Goal: Information Seeking & Learning: Learn about a topic

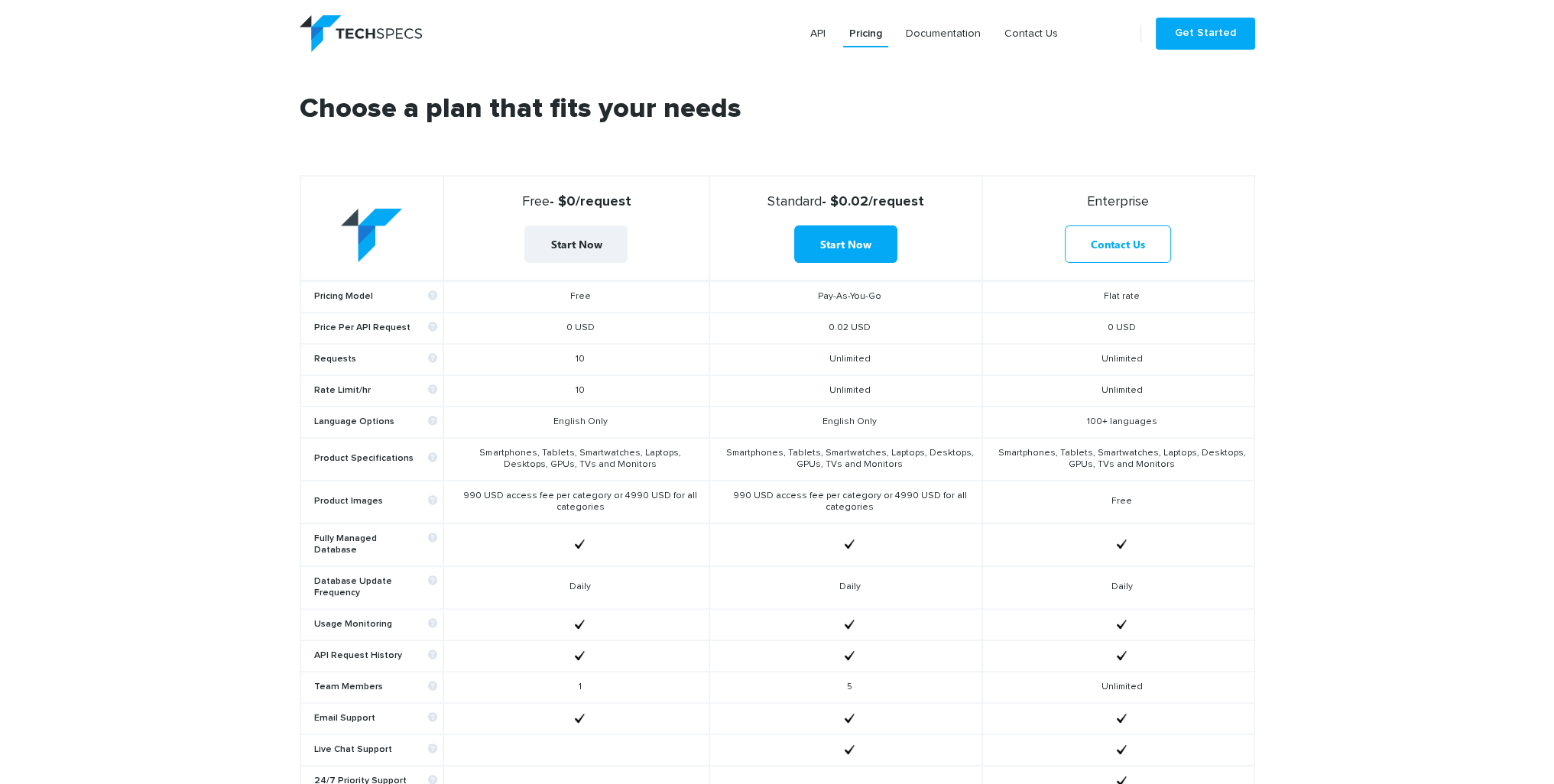
scroll to position [383, 0]
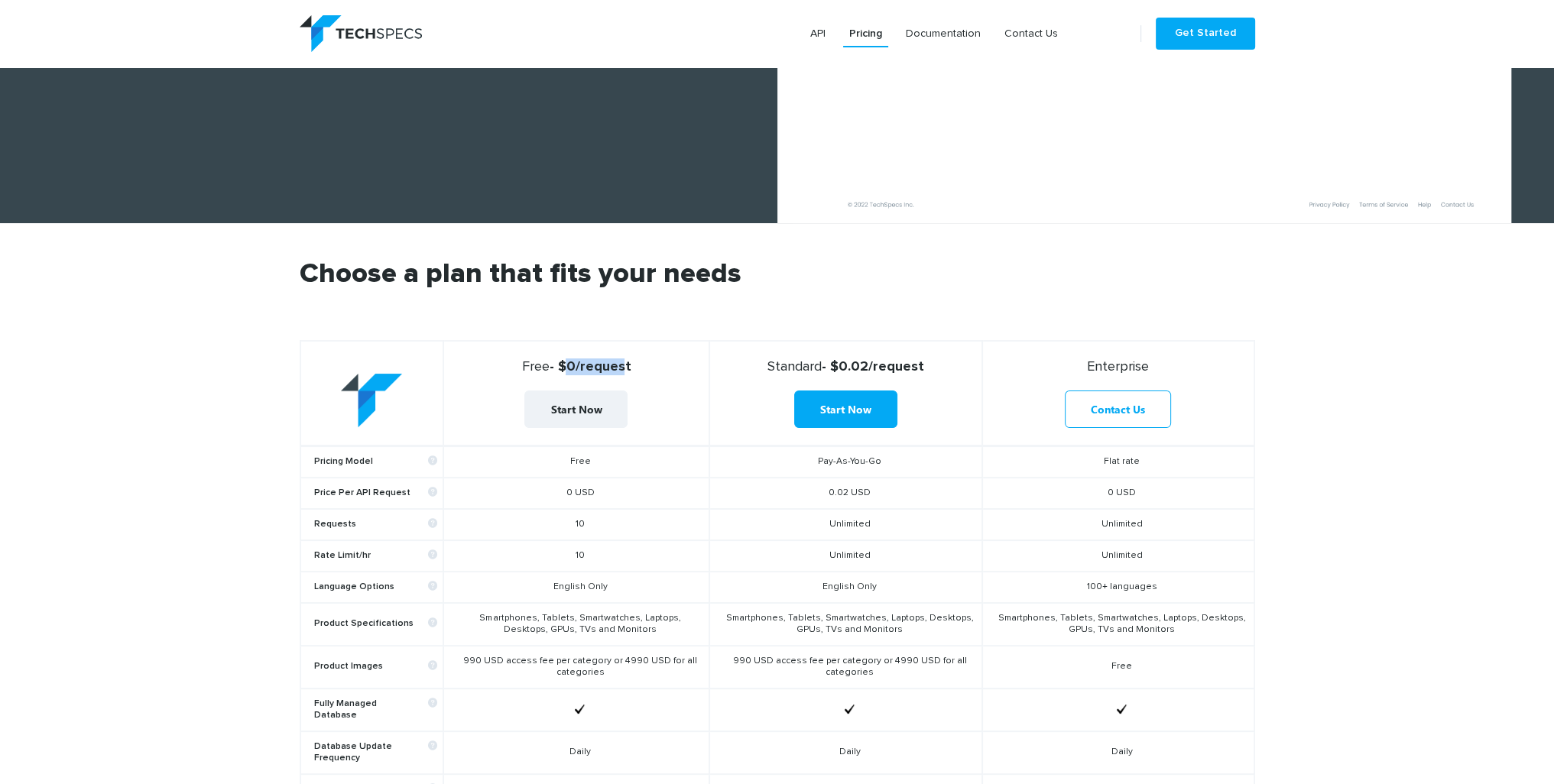
drag, startPoint x: 562, startPoint y: 363, endPoint x: 617, endPoint y: 365, distance: 55.0
click at [617, 365] on strong "Free - $0/request" at bounding box center [576, 367] width 252 height 17
drag, startPoint x: 584, startPoint y: 554, endPoint x: 573, endPoint y: 553, distance: 11.0
click at [573, 553] on td "10" at bounding box center [576, 556] width 266 height 32
click at [602, 552] on td "10" at bounding box center [576, 556] width 266 height 32
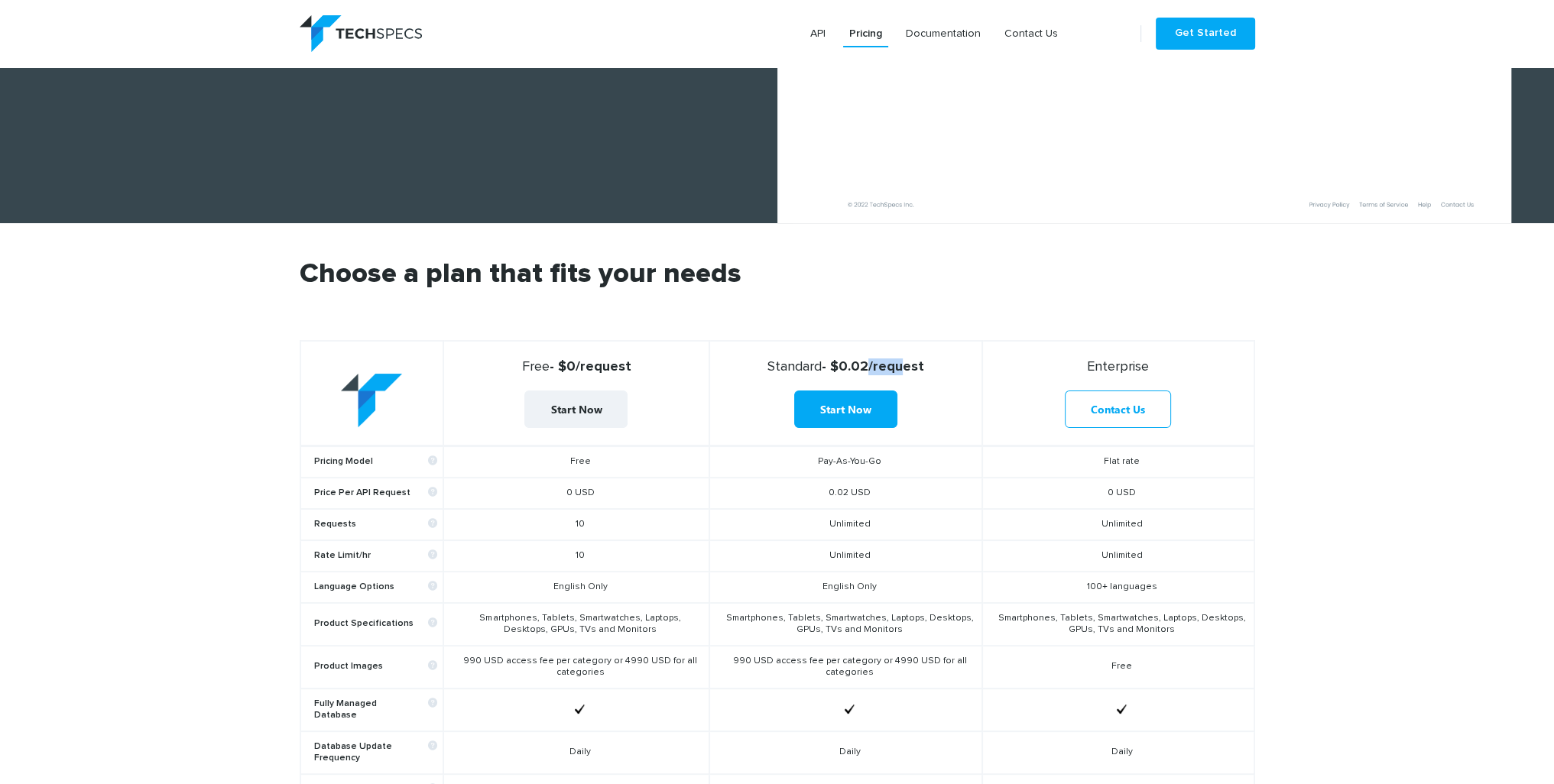
drag, startPoint x: 862, startPoint y: 362, endPoint x: 907, endPoint y: 365, distance: 45.1
click at [896, 362] on strong "Standard - $0.02/request" at bounding box center [846, 367] width 259 height 17
click at [934, 368] on strong "Standard - $0.02/request" at bounding box center [846, 367] width 259 height 17
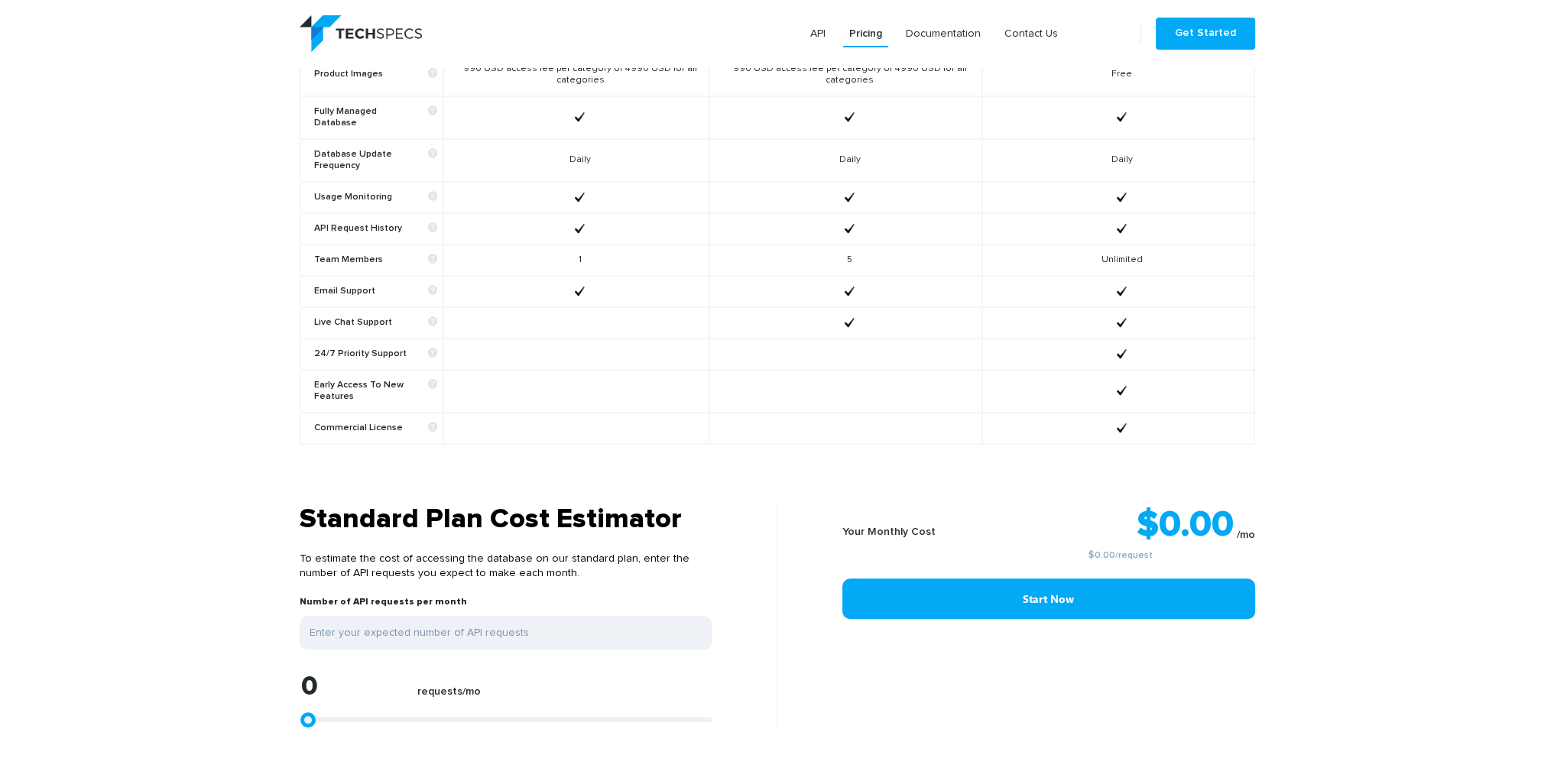
scroll to position [994, 0]
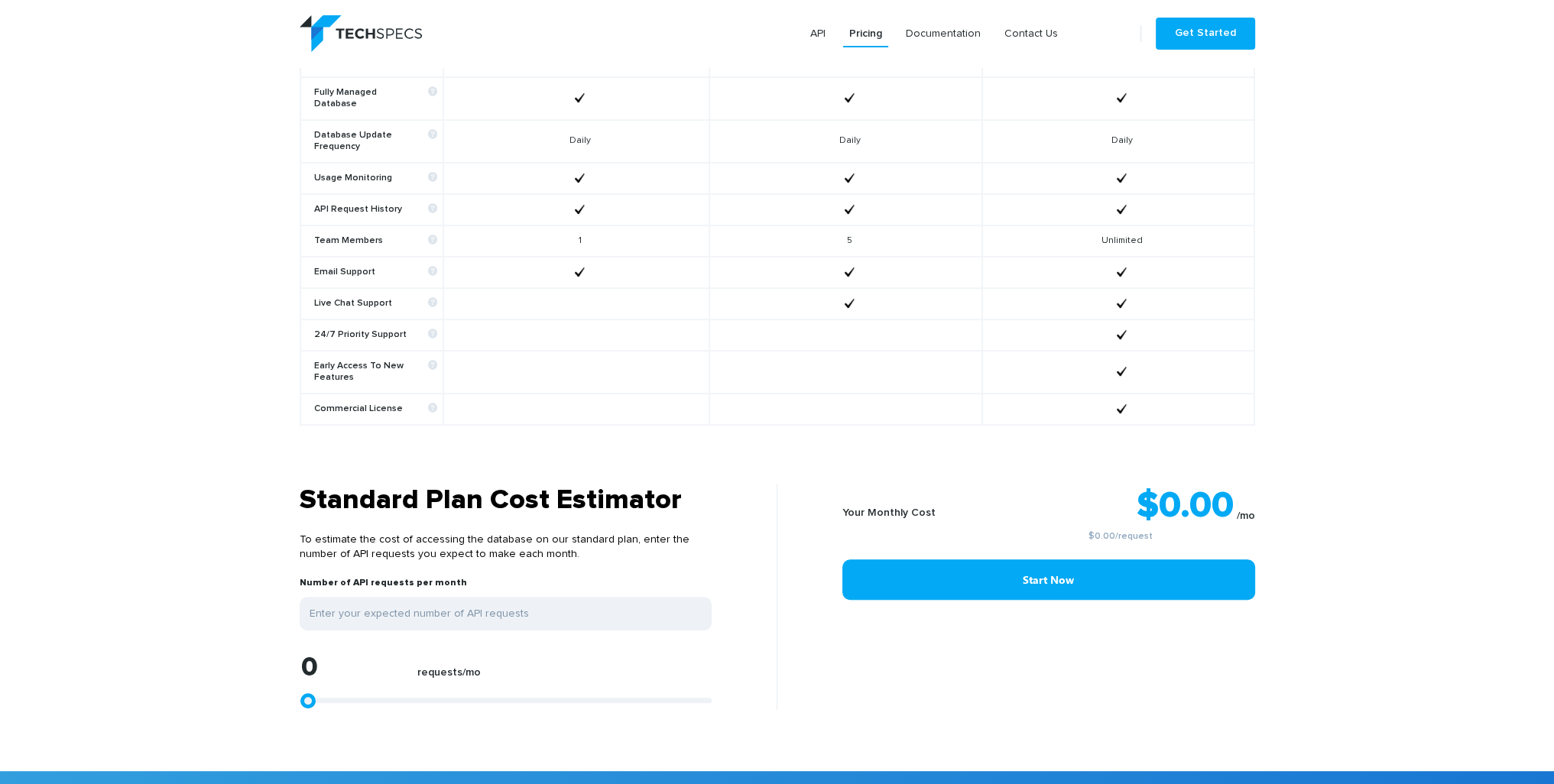
type input "1299"
type input "1484"
type input "1670"
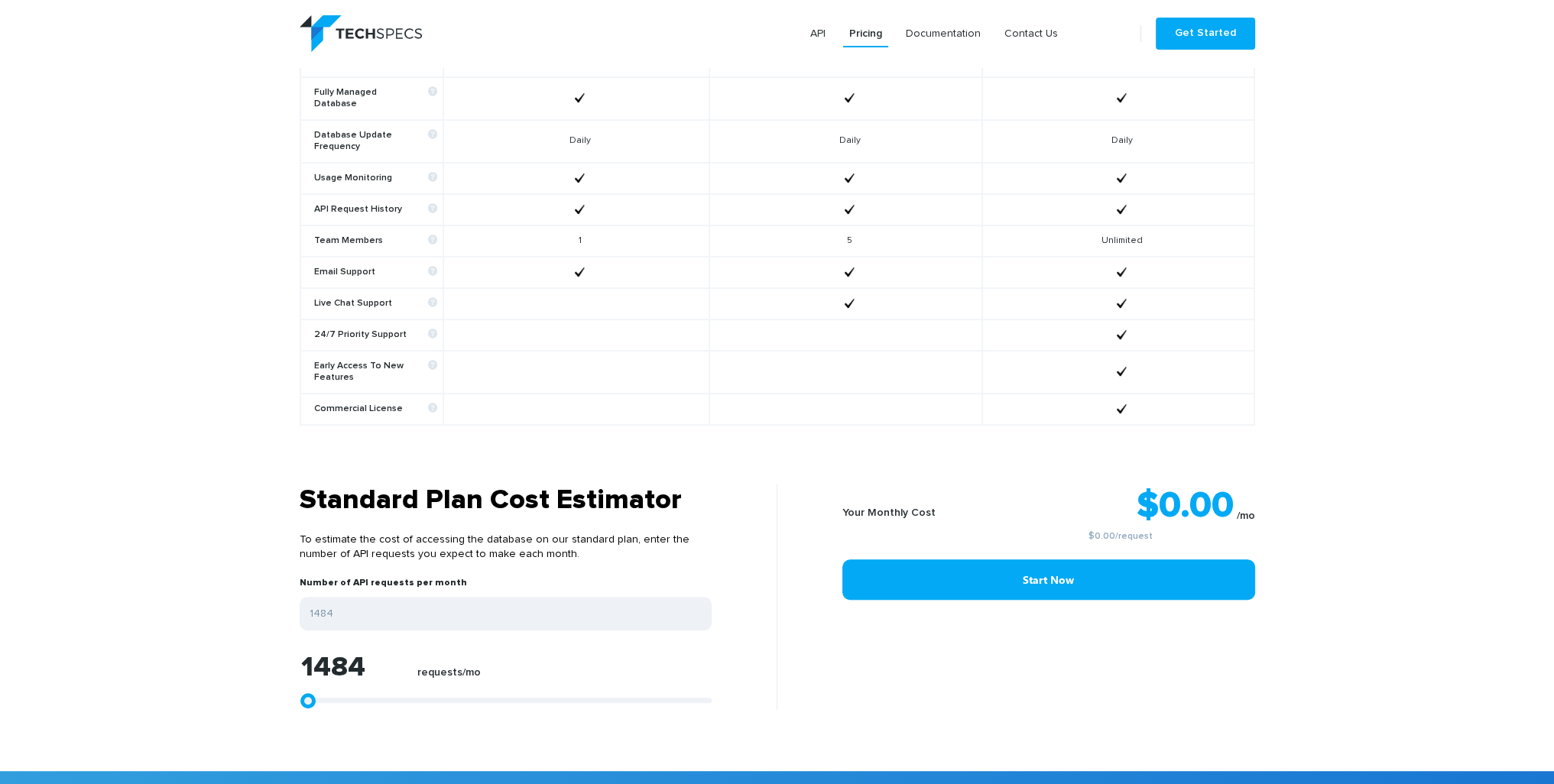
type input "1670"
type input "1855"
type input "2041"
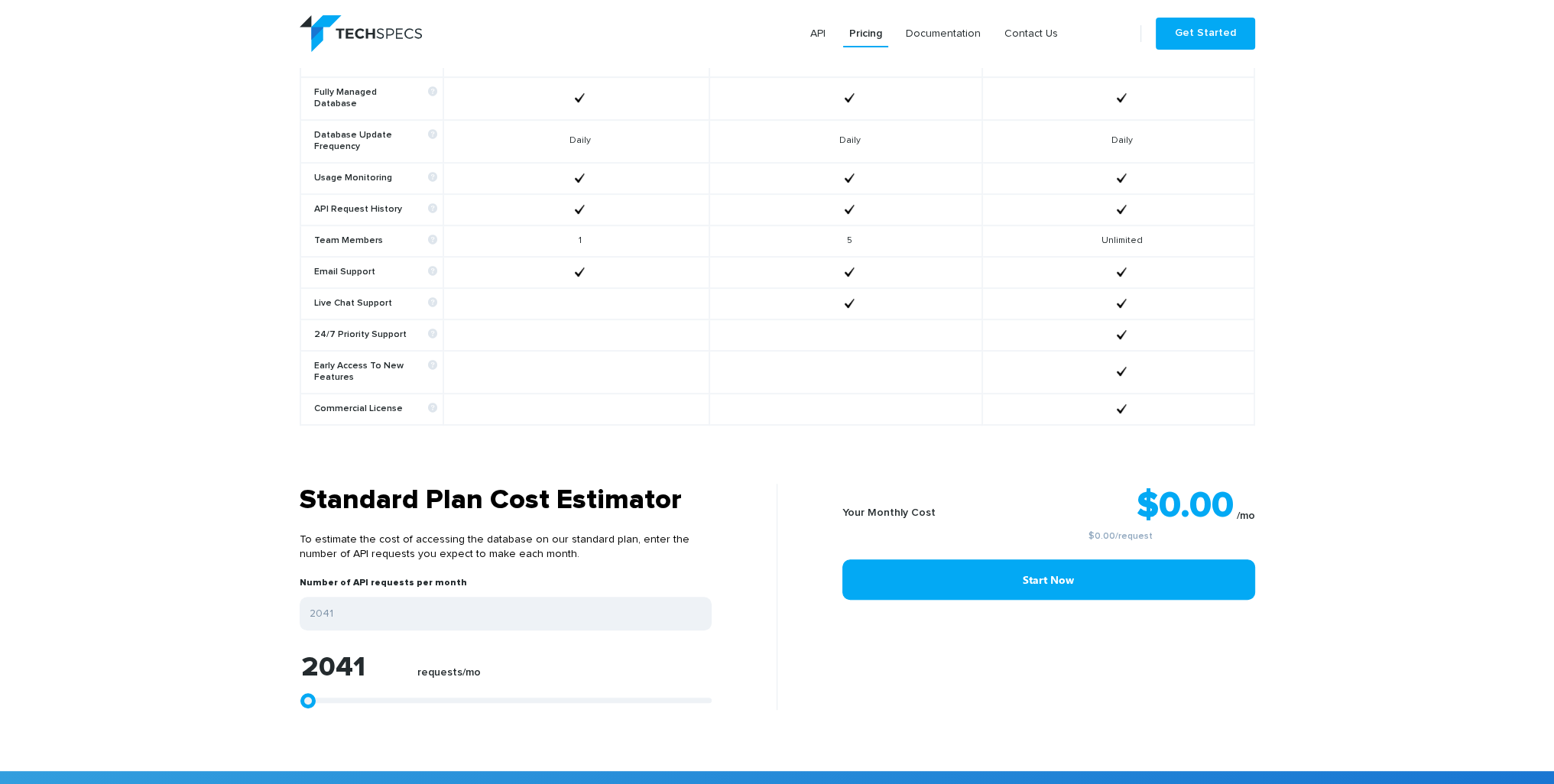
type input "2412"
type input "3154"
type input "3711"
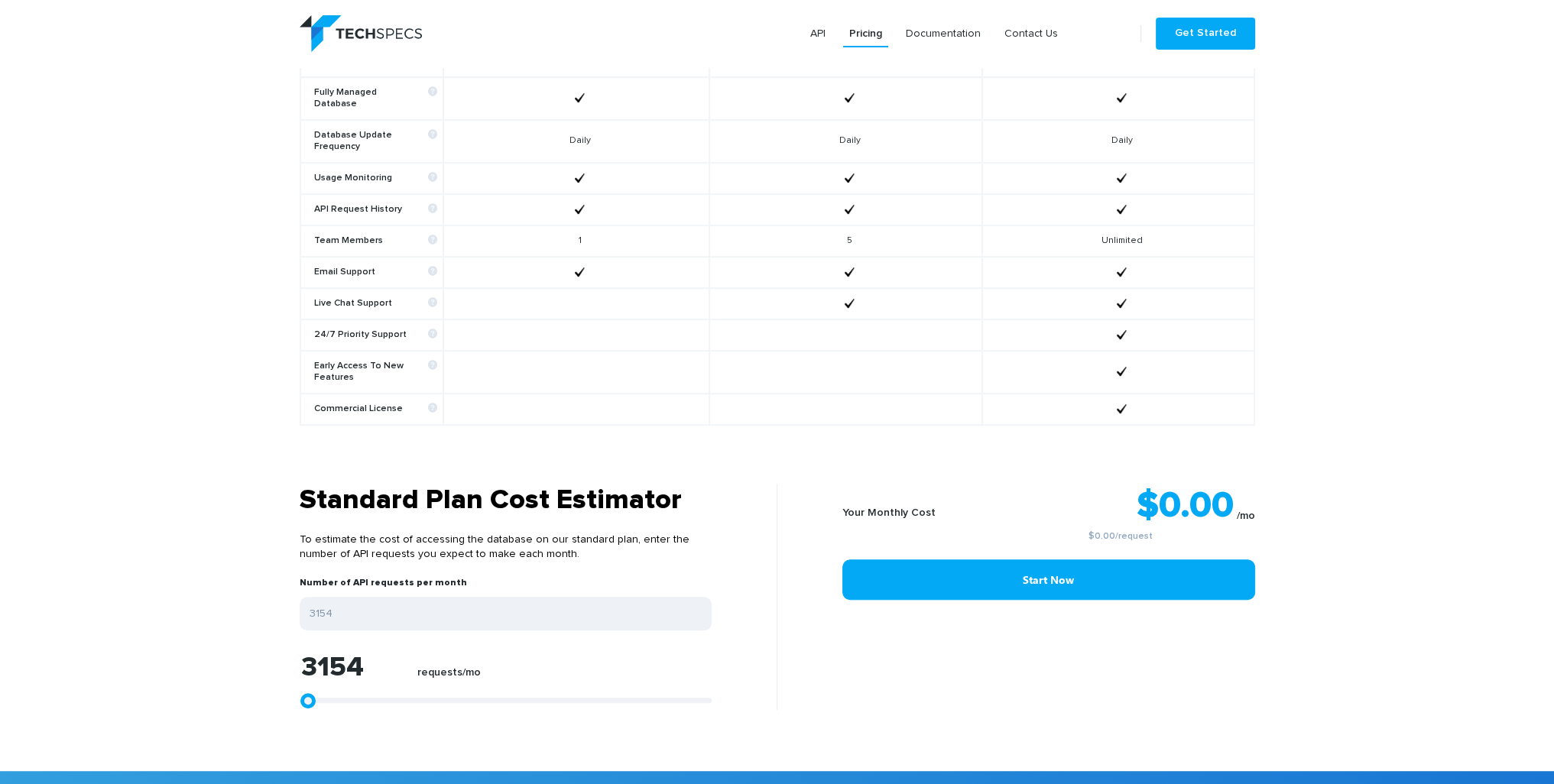
type input "3711"
type input "4267"
type input "4453"
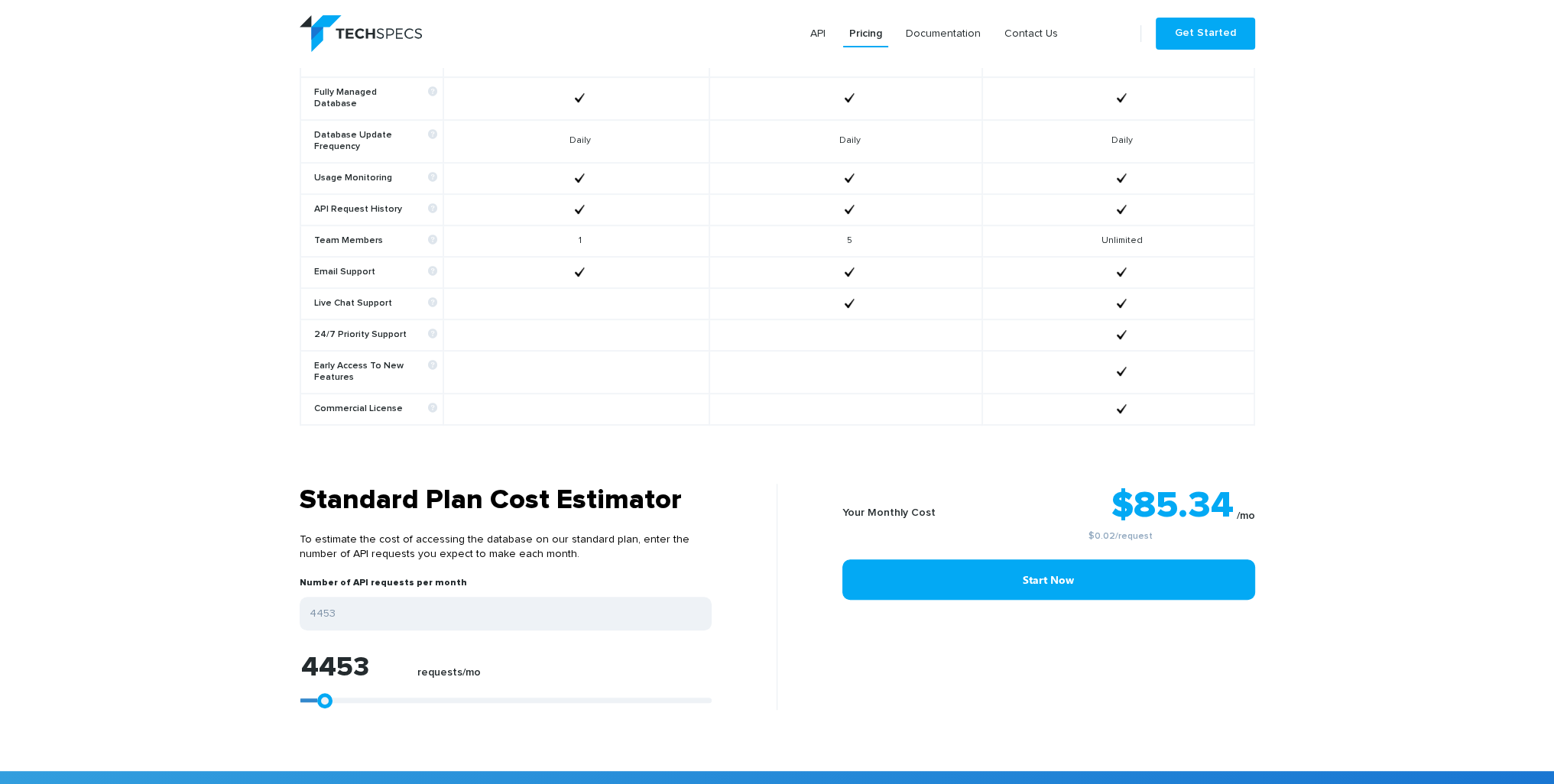
type input "4638"
type input "4824"
type input "5195"
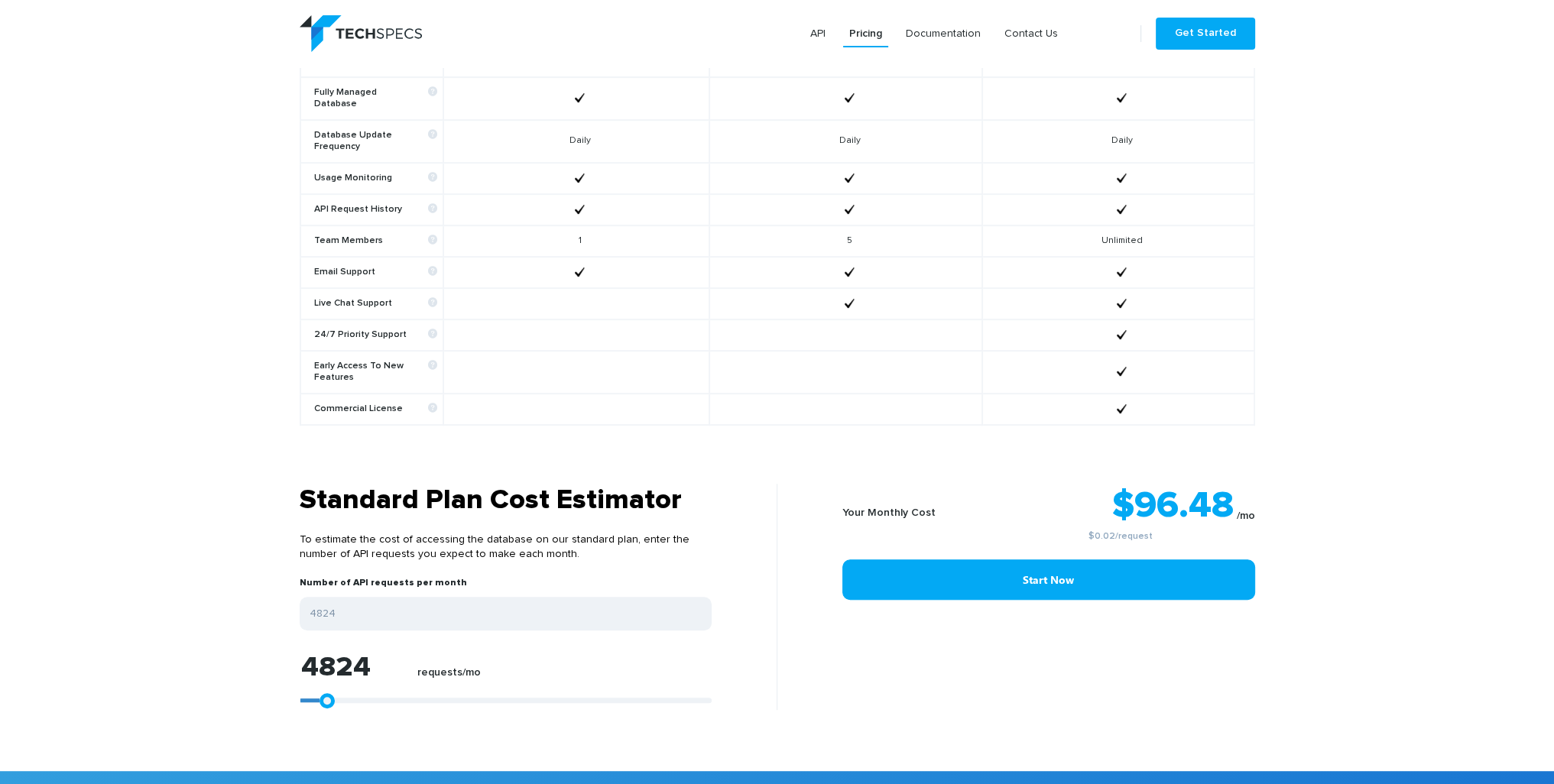
type input "5195"
drag, startPoint x: 305, startPoint y: 688, endPoint x: 323, endPoint y: 688, distance: 18.0
click at [323, 688] on div "5195 requests/mo" at bounding box center [505, 681] width 412 height 57
type input "6108"
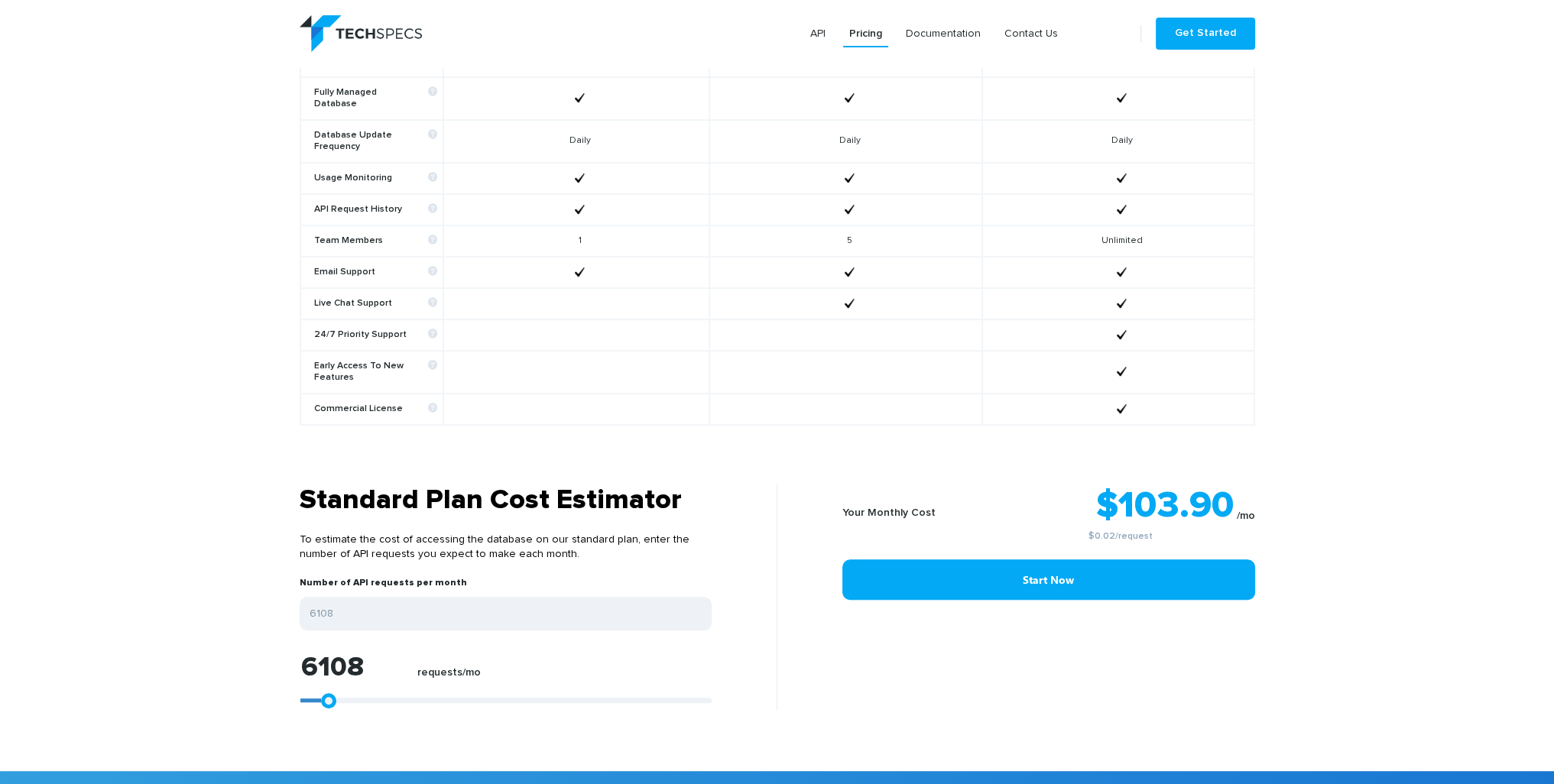
type input "4995"
type input "4624"
type input "3697"
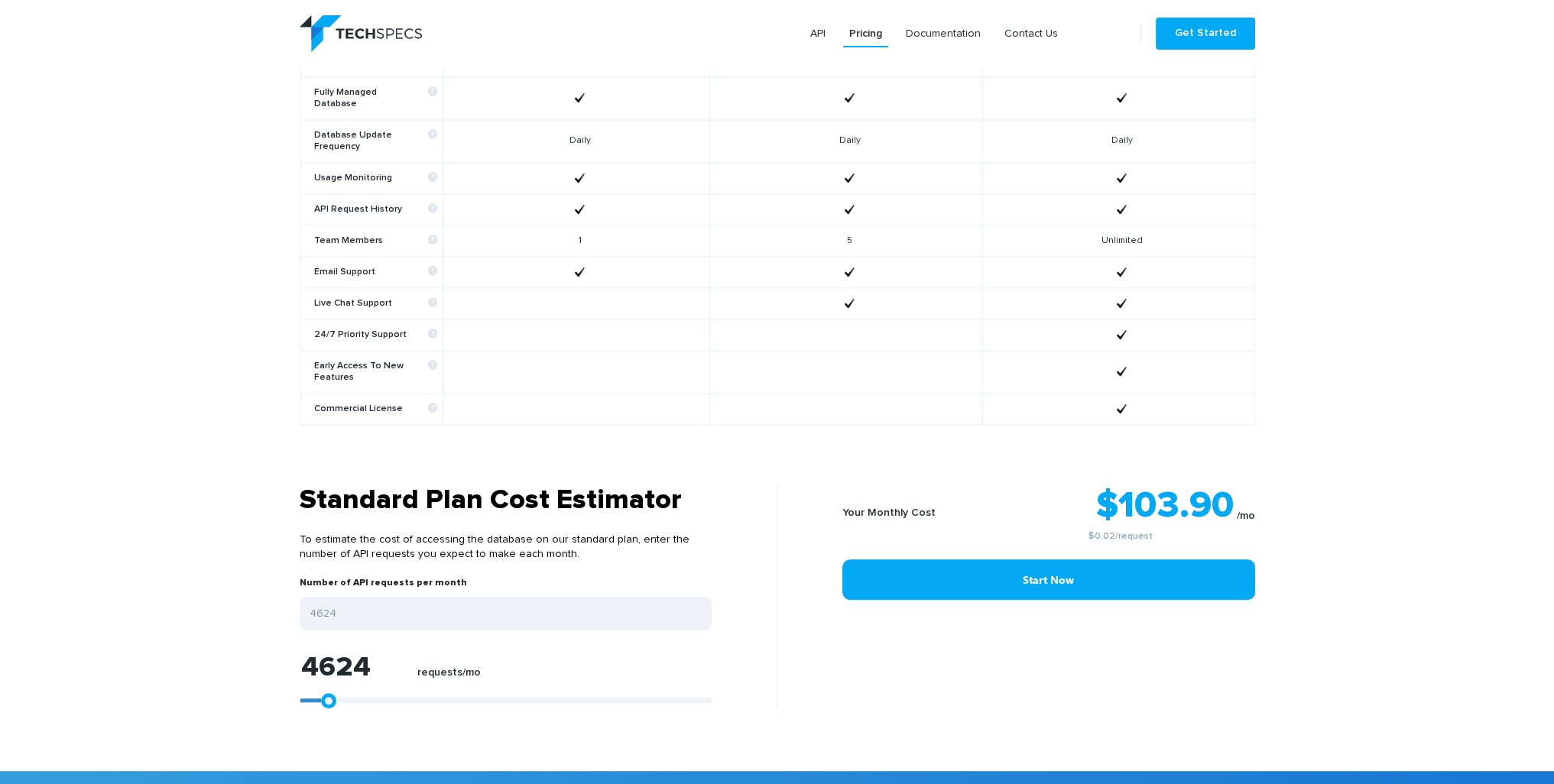
type input "3697"
type input "3326"
type input "3140"
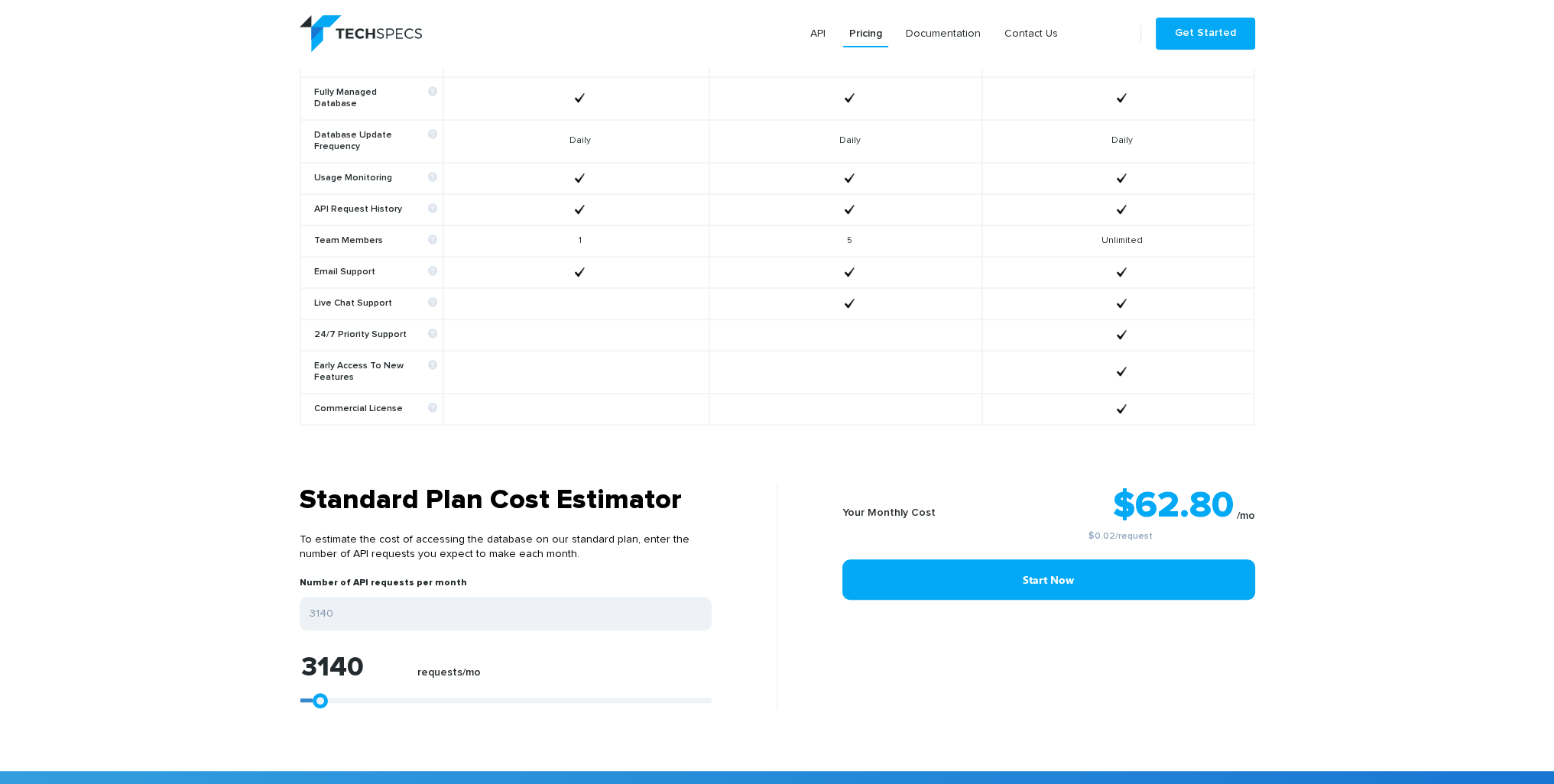
type input "2583"
type input "2212"
type input "1841"
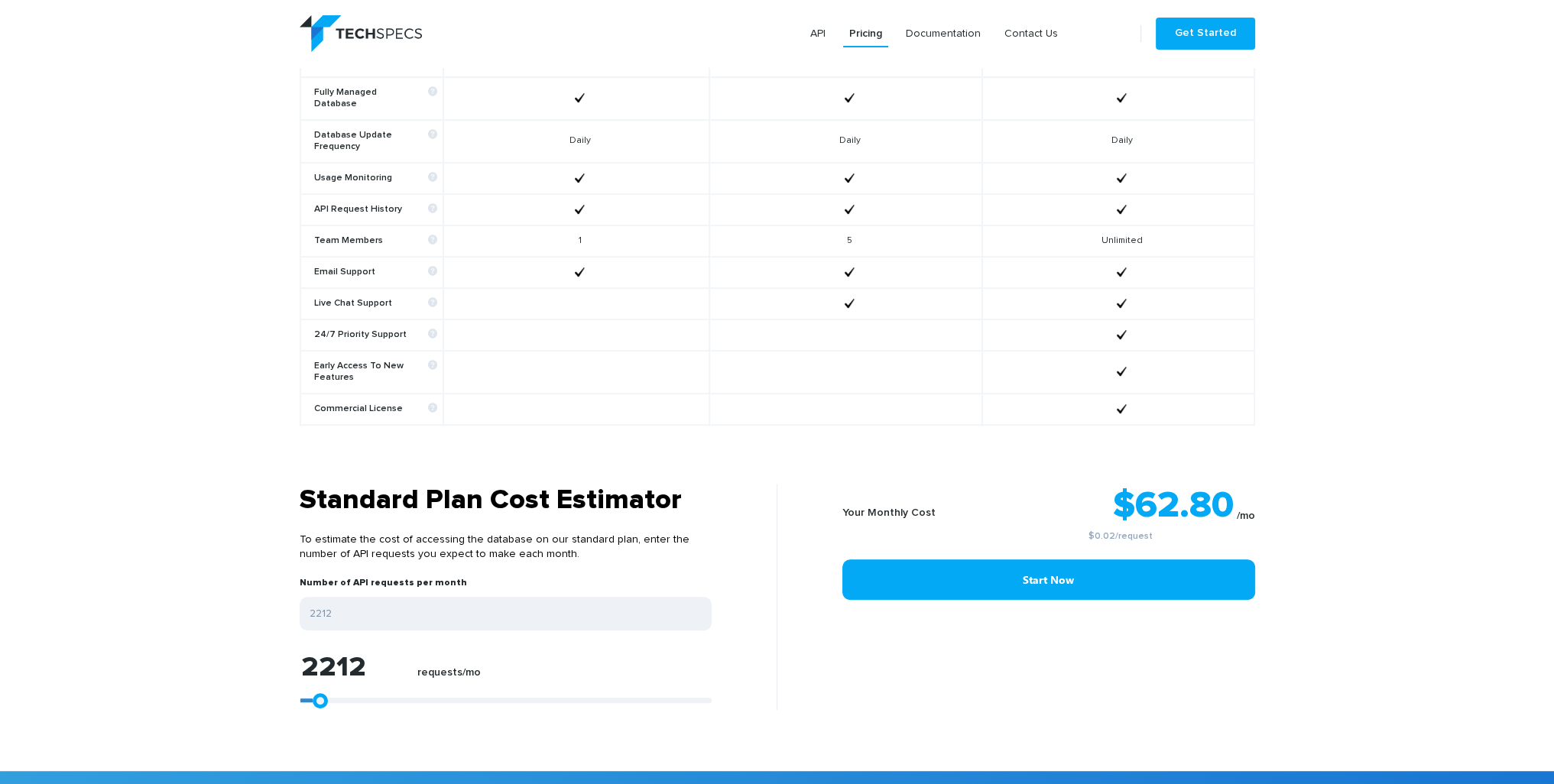
type input "1841"
type input "1470"
type input "1285"
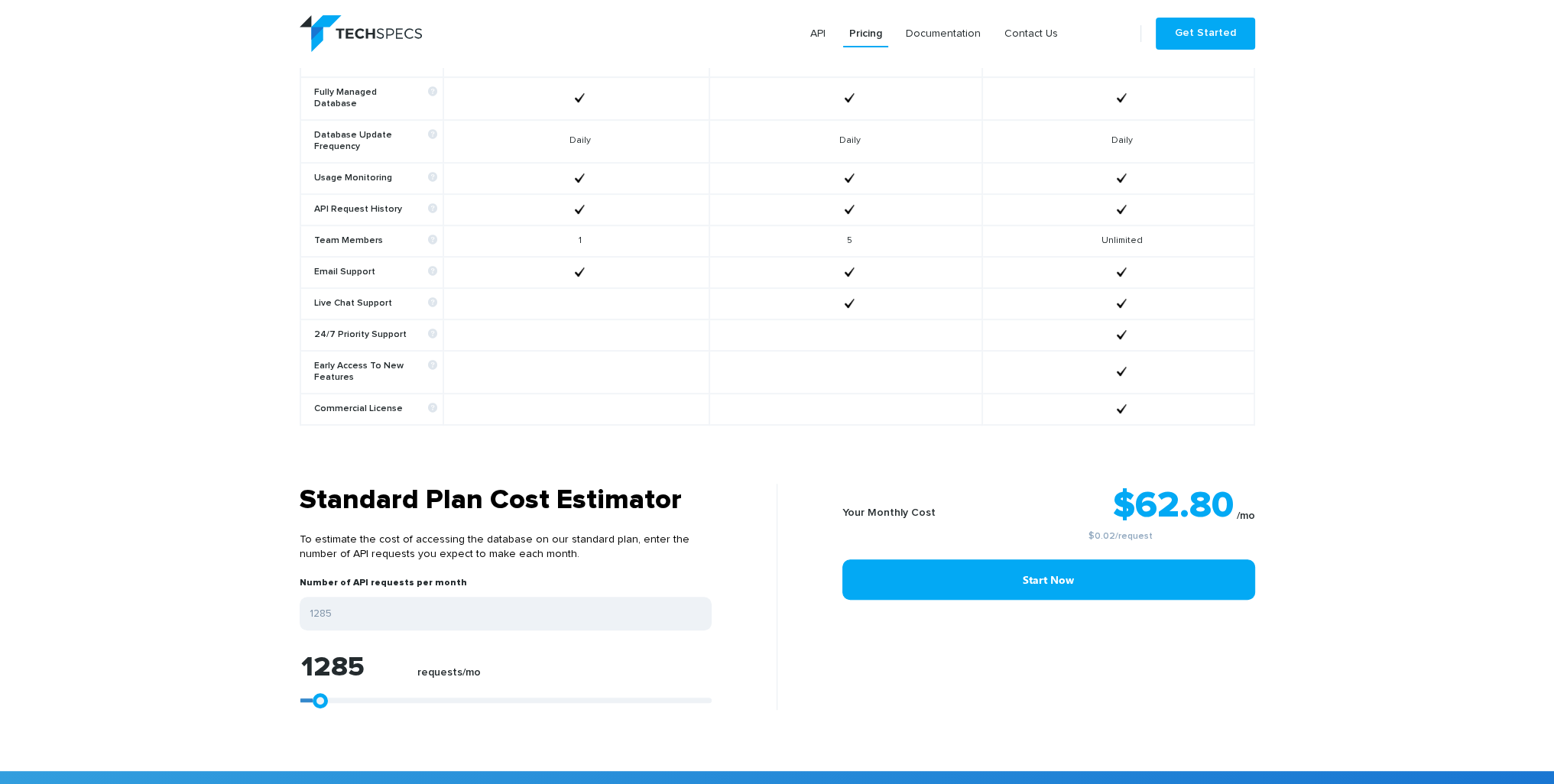
type input "1099"
type input "914"
type input "543"
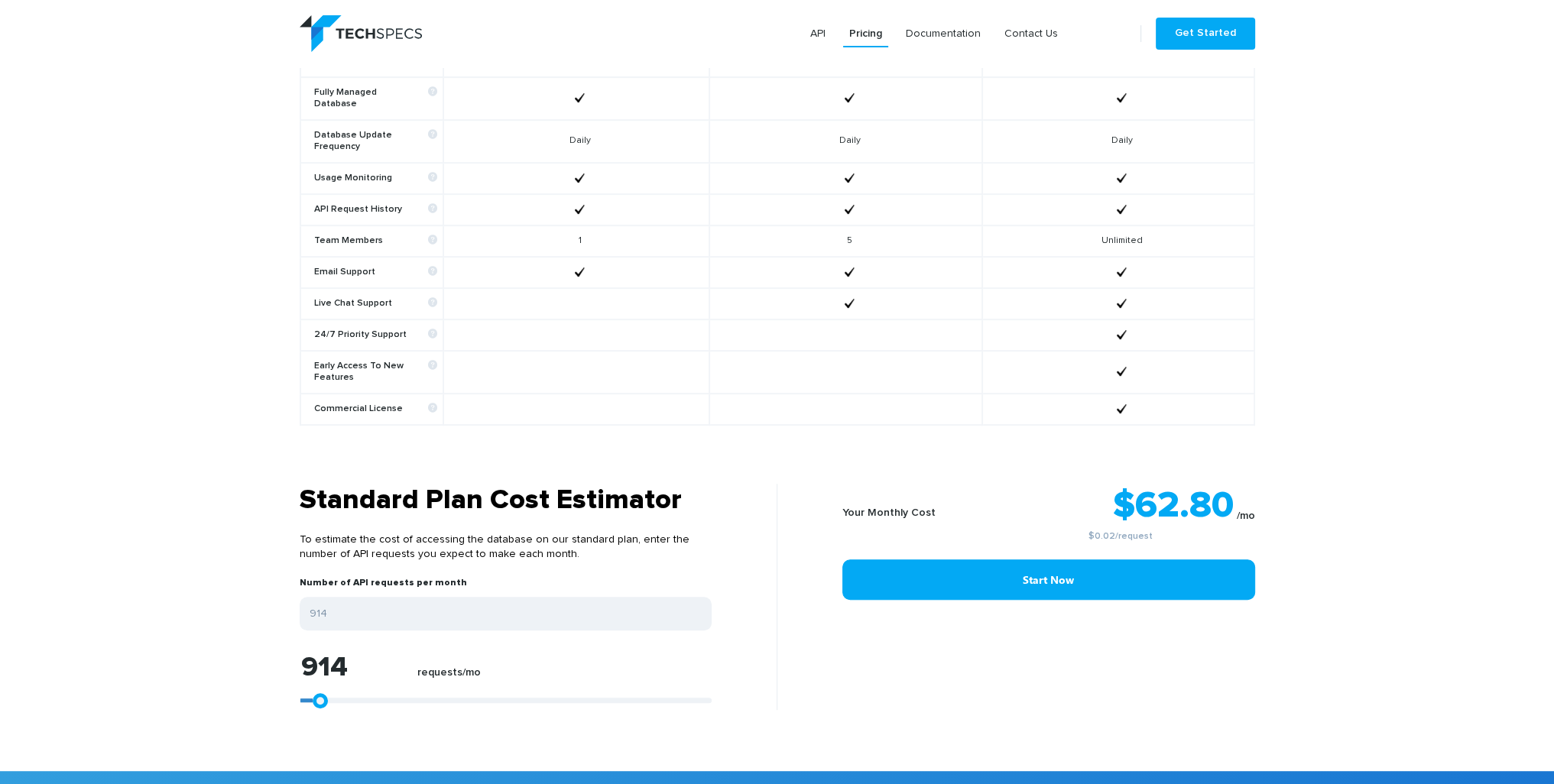
type input "543"
type input "357"
type input "172"
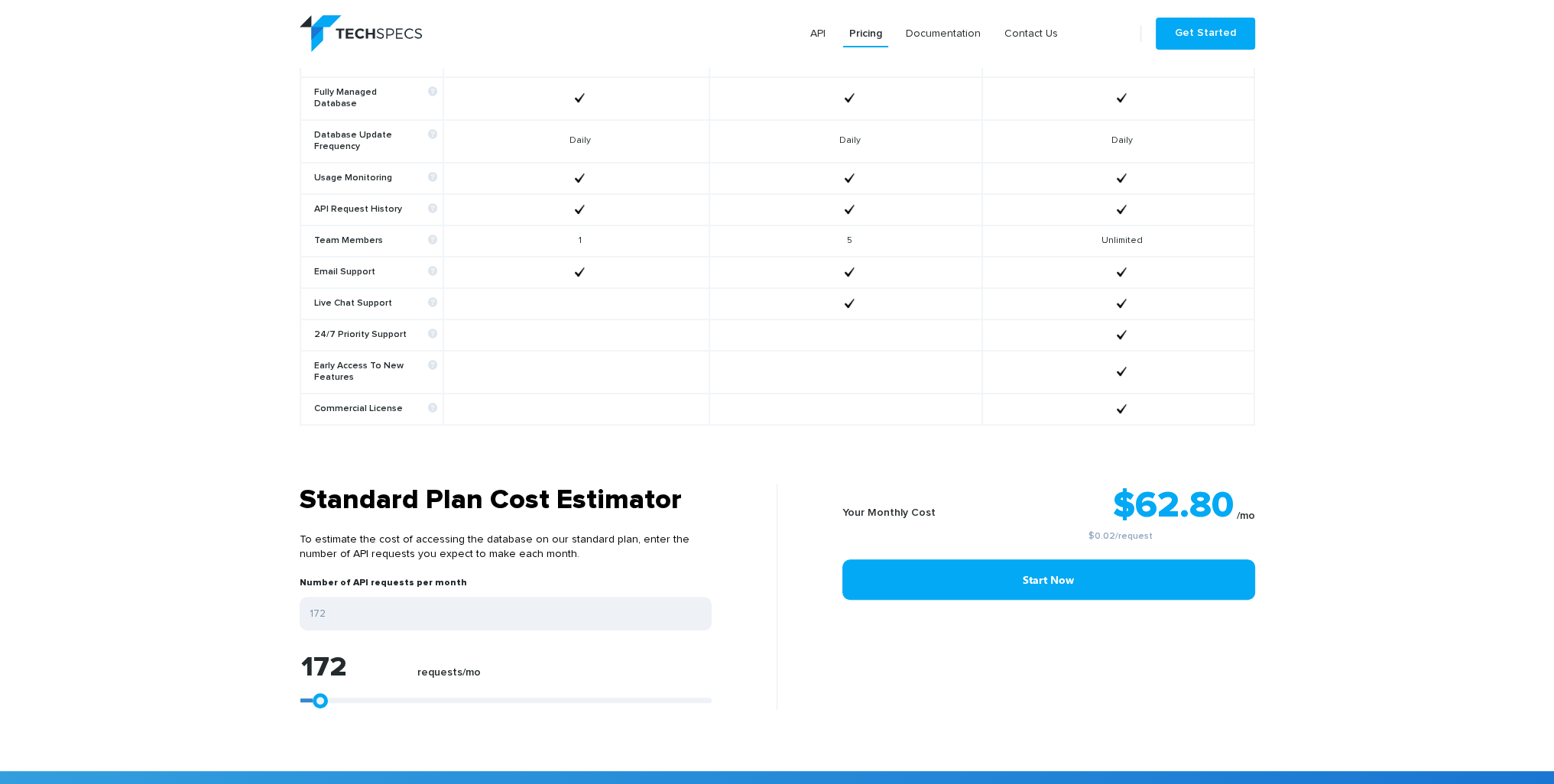
type input "0"
drag, startPoint x: 327, startPoint y: 685, endPoint x: 299, endPoint y: 684, distance: 28.0
click at [299, 684] on div "0 requests/mo" at bounding box center [505, 681] width 412 height 57
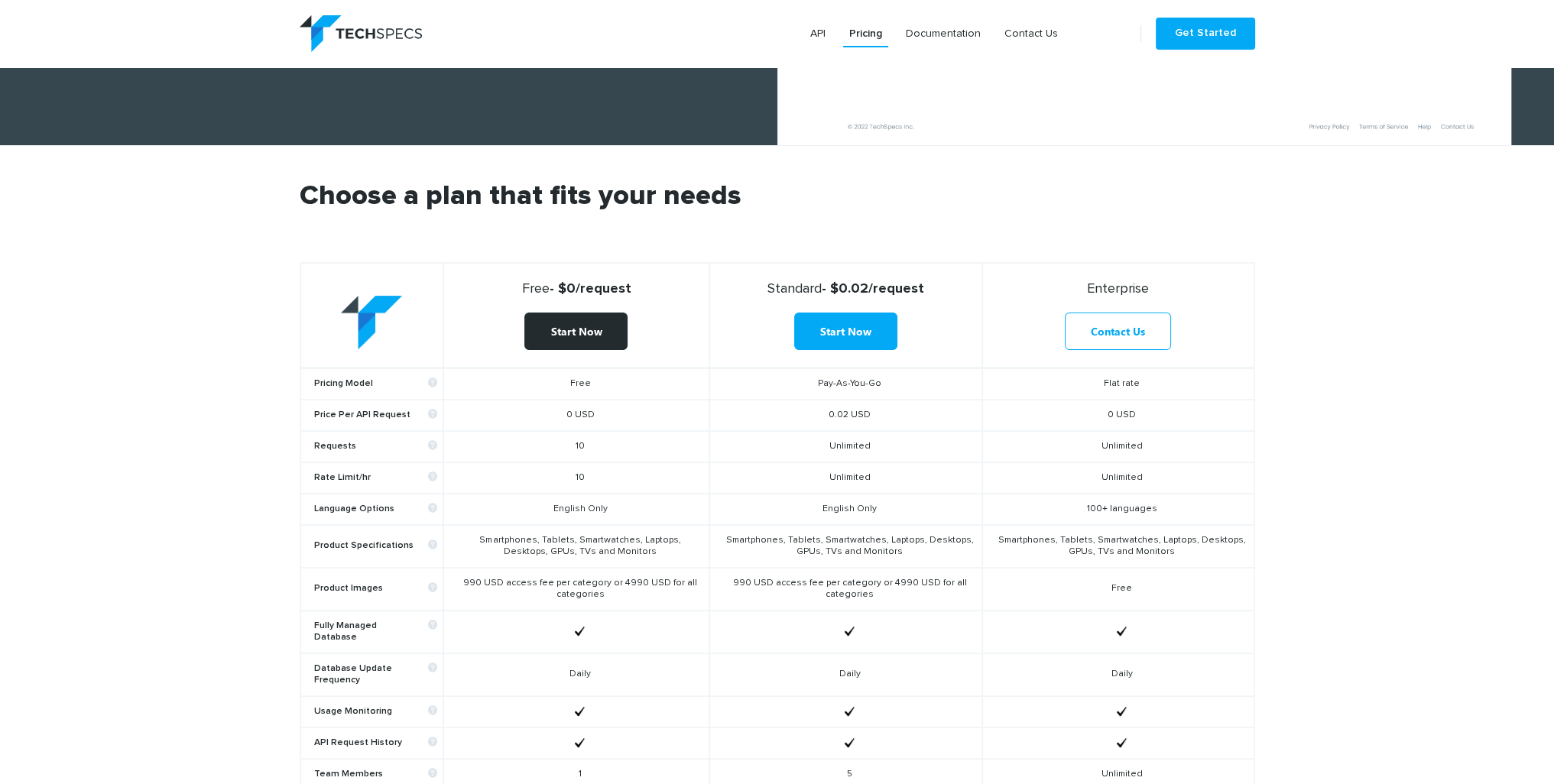
scroll to position [611, 0]
